Goal: Information Seeking & Learning: Learn about a topic

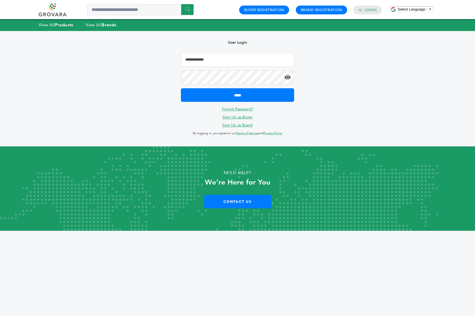
click at [202, 60] on input "Email Address" at bounding box center [237, 60] width 113 height 14
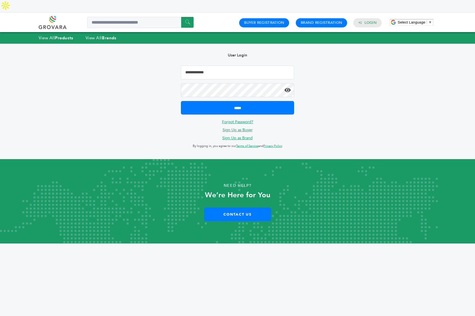
type input "**********"
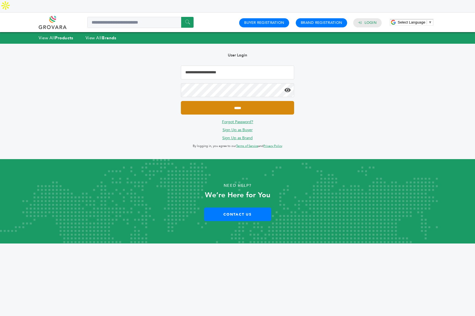
click at [225, 101] on input "*****" at bounding box center [237, 108] width 113 height 14
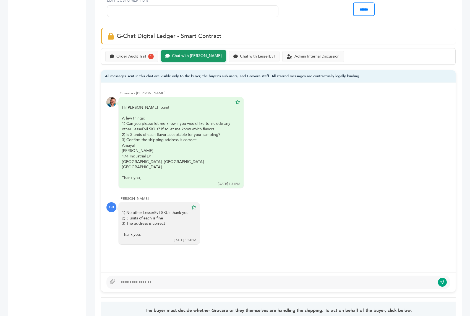
scroll to position [389, 0]
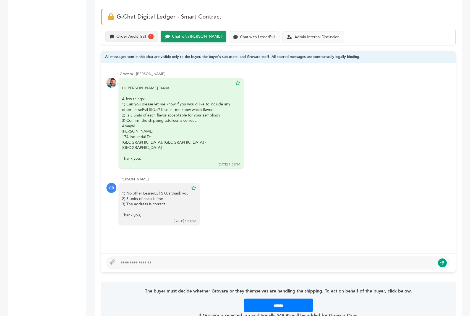
click at [141, 34] on div "Order Audit Trail" at bounding box center [131, 36] width 30 height 5
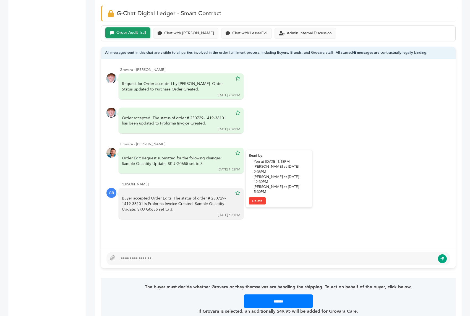
scroll to position [392, 0]
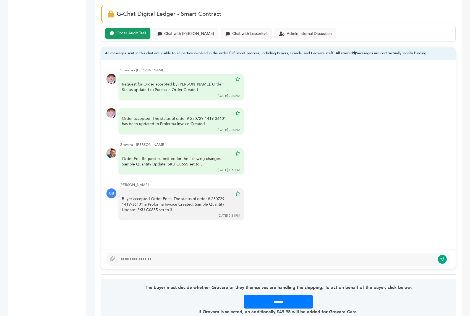
click at [145, 256] on div at bounding box center [276, 259] width 317 height 7
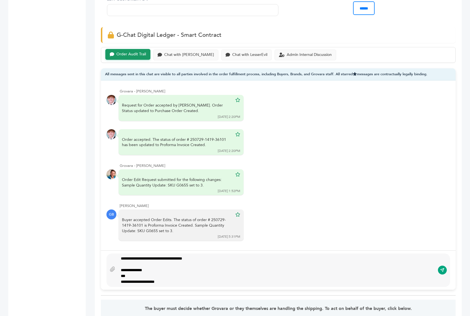
scroll to position [366, 0]
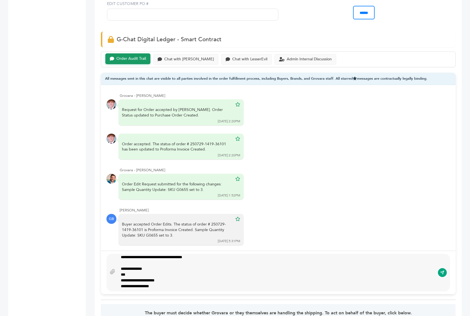
type textarea "**********"
click at [437, 258] on div "**********" at bounding box center [277, 272] width 343 height 38
click at [442, 270] on icon "submit" at bounding box center [443, 271] width 2 height 2
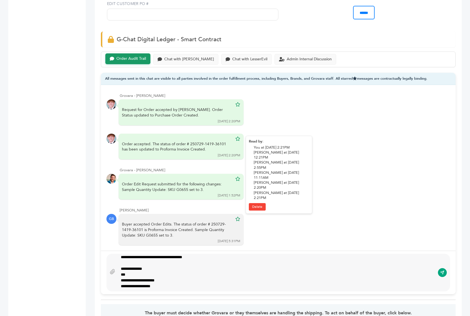
scroll to position [0, 0]
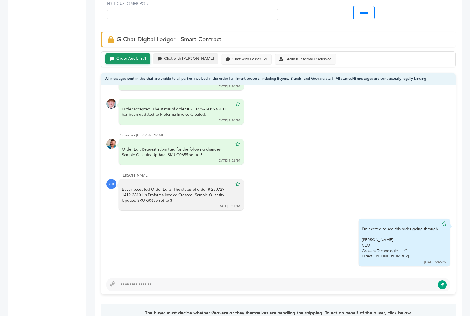
click at [187, 56] on div "Chat with Amayal" at bounding box center [189, 58] width 50 height 5
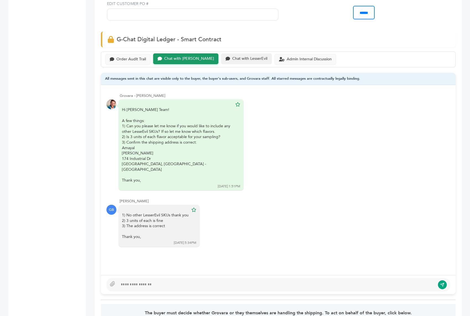
click at [232, 56] on div "Chat with LesserEvil" at bounding box center [249, 58] width 35 height 5
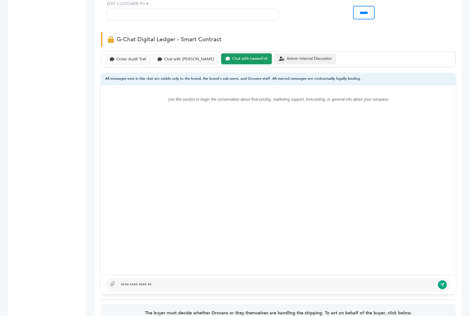
click at [287, 56] on div "Admin Internal Discussion" at bounding box center [309, 58] width 45 height 5
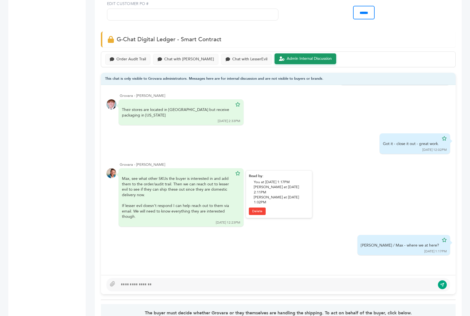
scroll to position [36, 0]
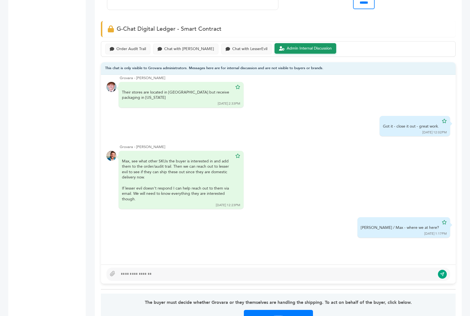
scroll to position [41, 0]
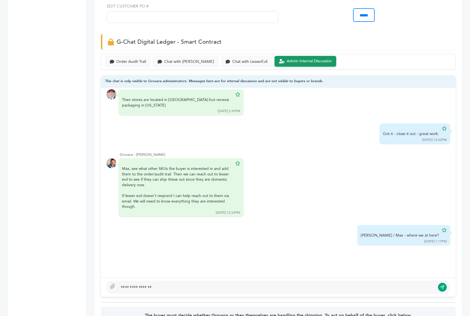
click at [192, 284] on div at bounding box center [276, 287] width 317 height 7
click at [138, 56] on div "Order Audit Trail" at bounding box center [127, 61] width 45 height 11
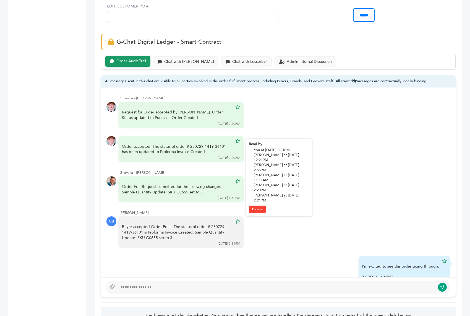
scroll to position [35, 0]
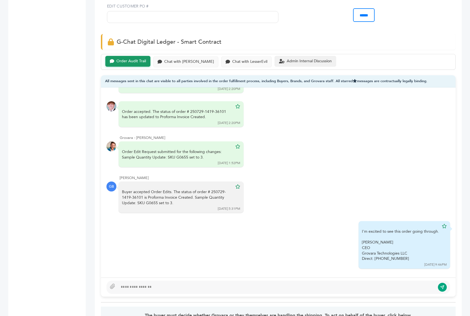
click at [293, 59] on div "Admin Internal Discussion" at bounding box center [309, 61] width 45 height 5
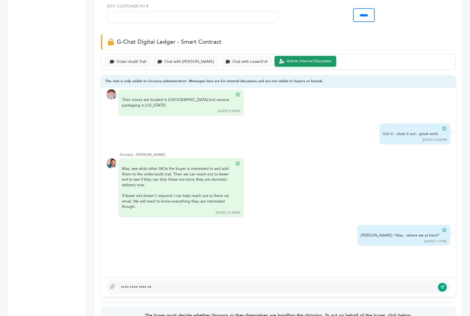
click at [179, 284] on div at bounding box center [276, 287] width 317 height 7
type textarea "**********"
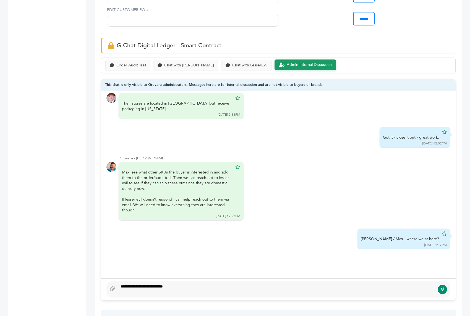
click at [440, 284] on button "submit" at bounding box center [441, 288] width 9 height 9
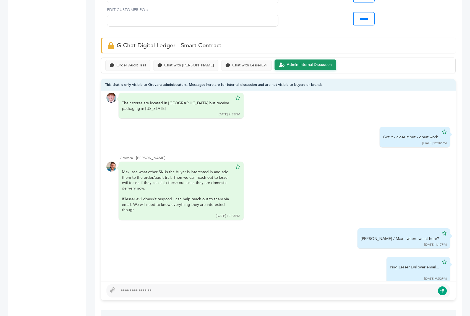
scroll to position [52, 0]
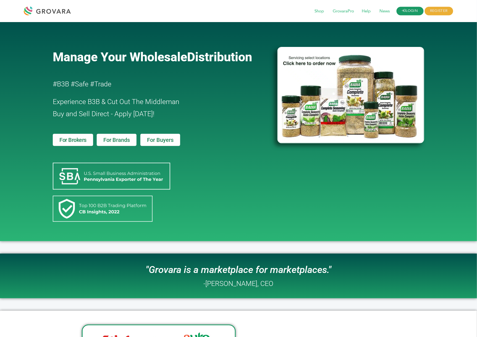
click at [405, 12] on link "LOGIN" at bounding box center [410, 11] width 27 height 9
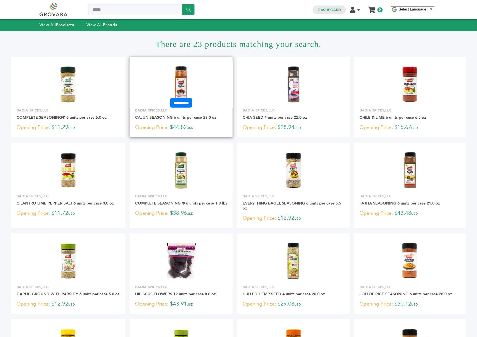
click at [176, 80] on img at bounding box center [181, 84] width 40 height 40
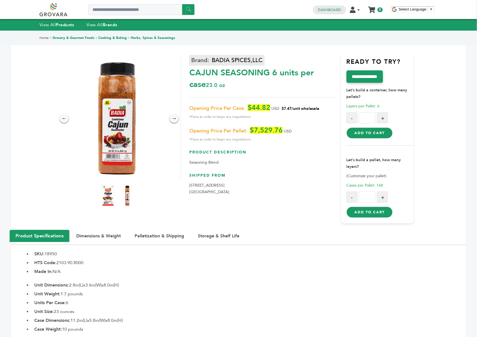
click at [216, 61] on link "BADIA SPICES,LLC" at bounding box center [226, 60] width 75 height 10
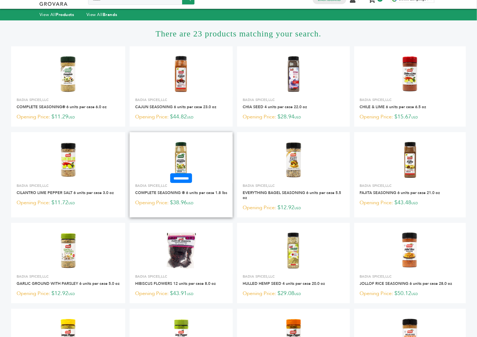
scroll to position [60, 0]
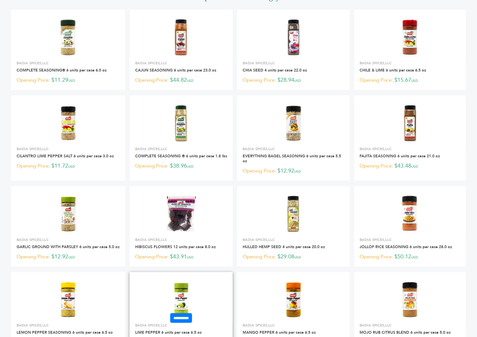
click at [174, 289] on img at bounding box center [181, 300] width 40 height 40
